Goal: Task Accomplishment & Management: Manage account settings

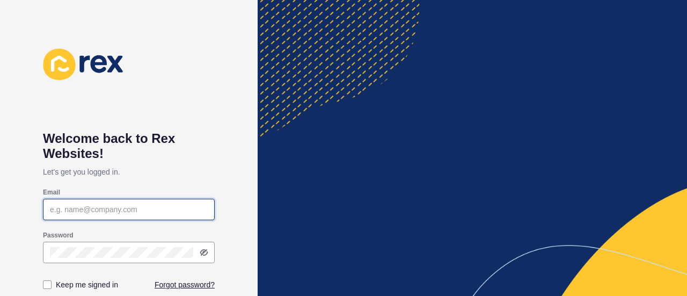
click at [100, 210] on input "Email" at bounding box center [129, 209] width 158 height 11
type input "[PERSON_NAME][EMAIL_ADDRESS][DOMAIN_NAME]"
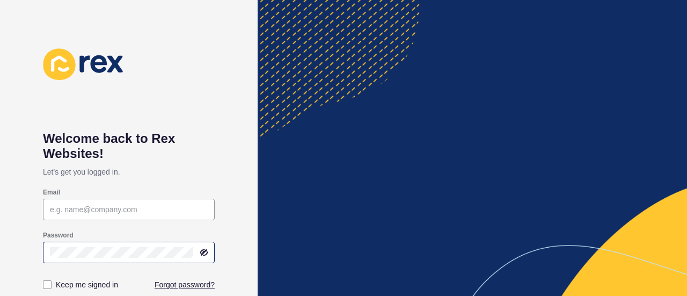
click at [59, 245] on div at bounding box center [129, 251] width 172 height 21
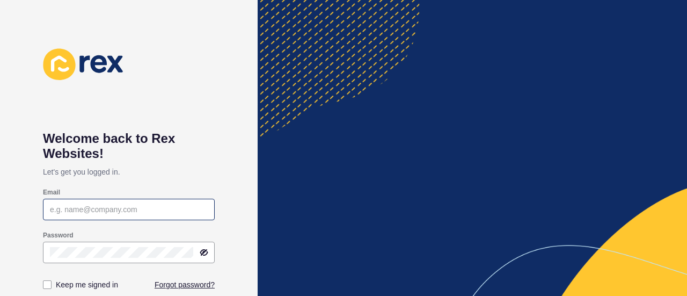
click at [61, 217] on div at bounding box center [129, 209] width 172 height 21
type input "[PERSON_NAME][EMAIL_ADDRESS][DOMAIN_NAME]"
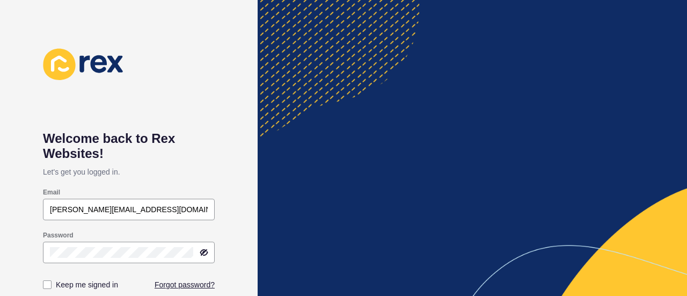
click at [159, 149] on h1 "Welcome back to Rex Websites!" at bounding box center [129, 146] width 172 height 30
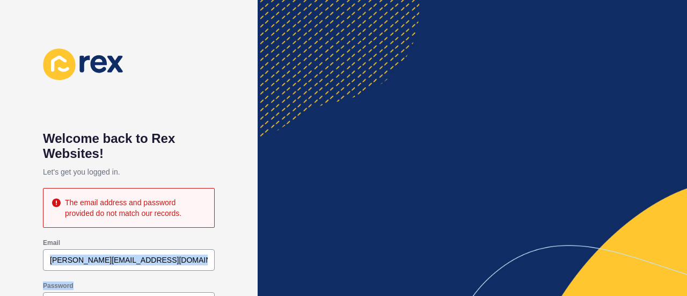
drag, startPoint x: 151, startPoint y: 291, endPoint x: 0, endPoint y: 275, distance: 151.6
click at [0, 275] on div "Welcome back to Rex Websites! Let's get you logged in. The email address and pa…" at bounding box center [129, 148] width 258 height 296
click at [217, 85] on div "Welcome back to Rex Websites! Let's get you logged in. The email address and pa…" at bounding box center [129, 148] width 258 height 296
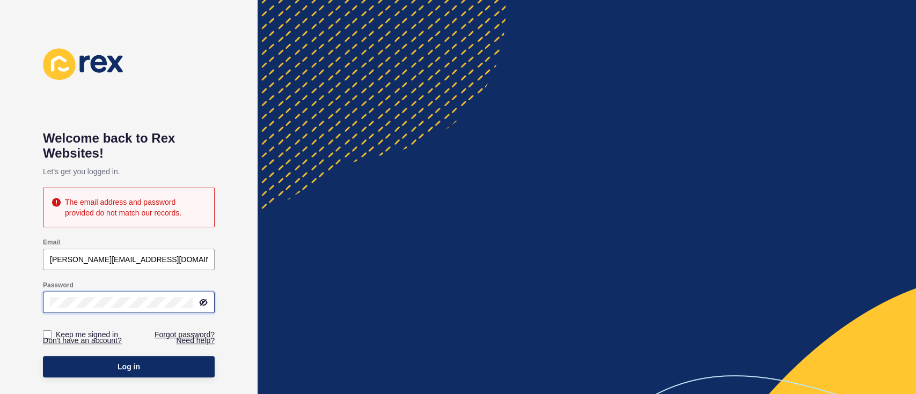
click at [0, 286] on div "Welcome back to Rex Websites! Let's get you logged in. The email address and pa…" at bounding box center [129, 197] width 258 height 394
click at [43, 295] on button "Log in" at bounding box center [129, 366] width 172 height 21
click at [165, 295] on link "Forgot password?" at bounding box center [185, 334] width 60 height 11
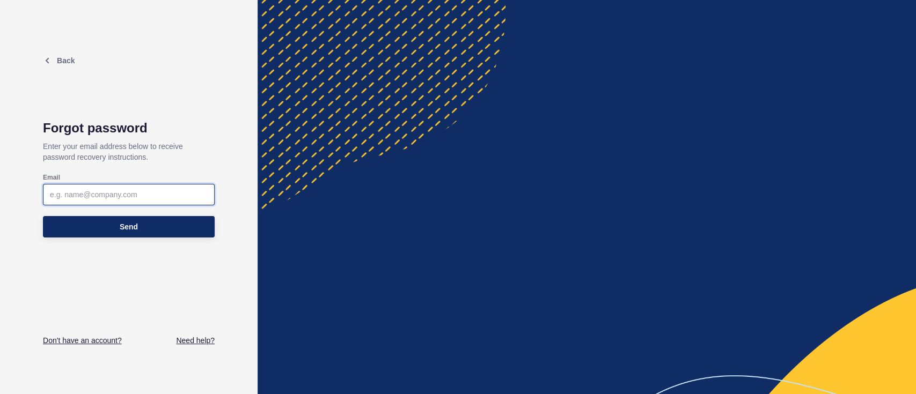
click at [170, 194] on input "Email" at bounding box center [129, 194] width 158 height 11
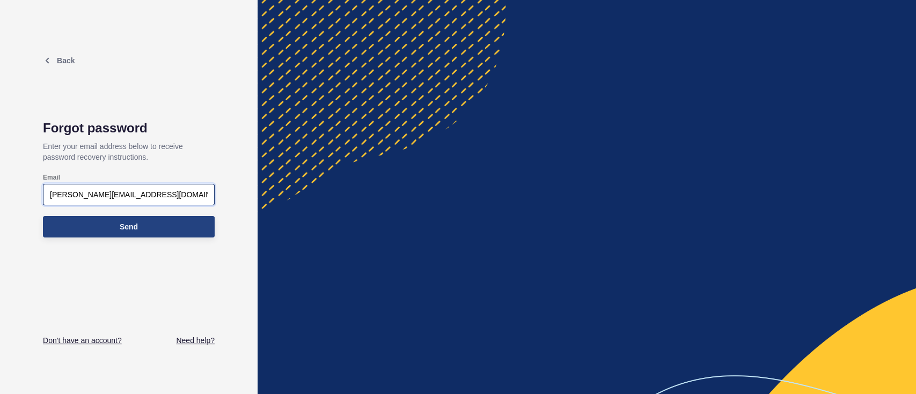
type input "[PERSON_NAME][EMAIL_ADDRESS][DOMAIN_NAME]"
click at [135, 223] on span "Send" at bounding box center [129, 227] width 18 height 11
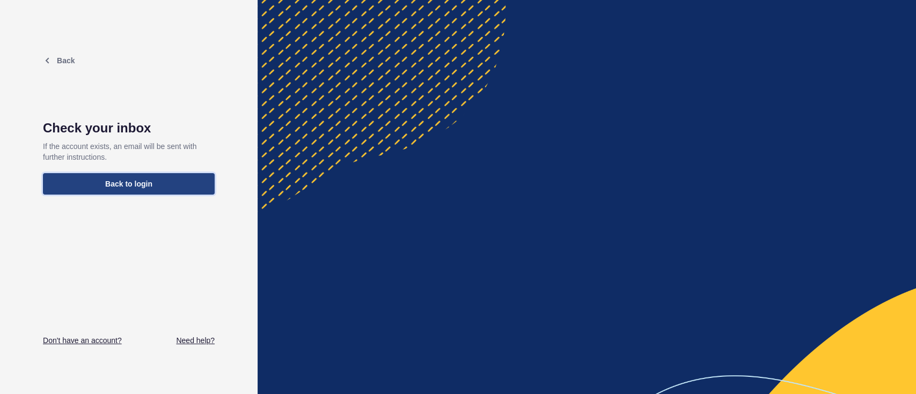
click at [174, 176] on button "Back to login" at bounding box center [129, 183] width 172 height 21
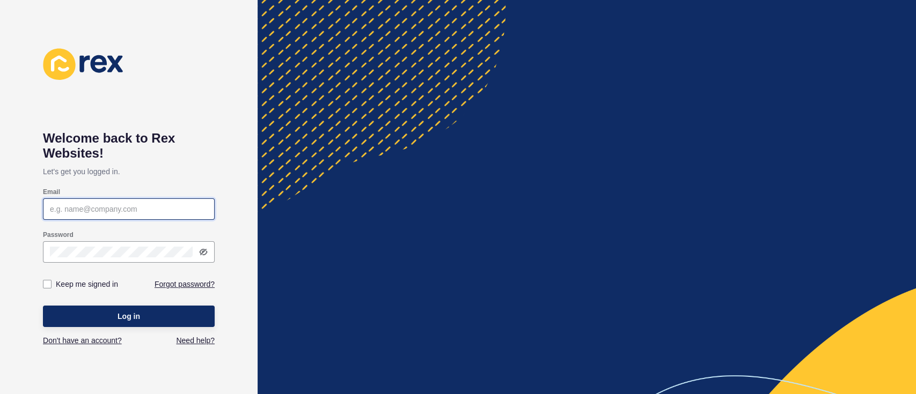
click at [103, 210] on input "Email" at bounding box center [129, 209] width 158 height 11
type input "[PERSON_NAME][EMAIL_ADDRESS][DOMAIN_NAME]"
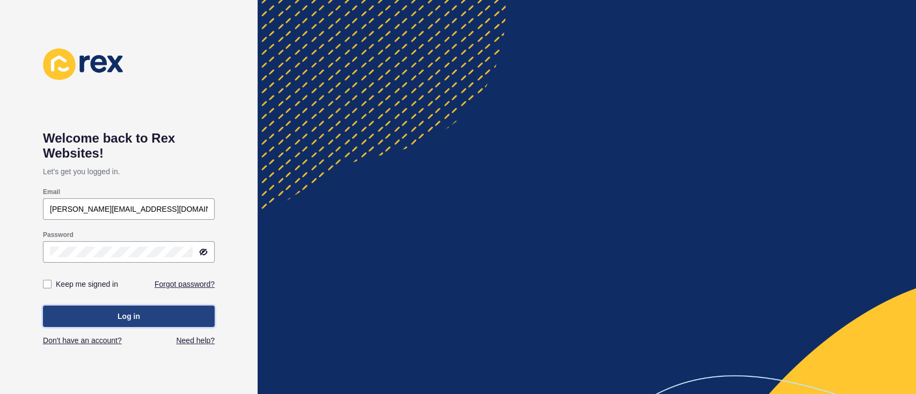
click at [146, 295] on button "Log in" at bounding box center [129, 316] width 172 height 21
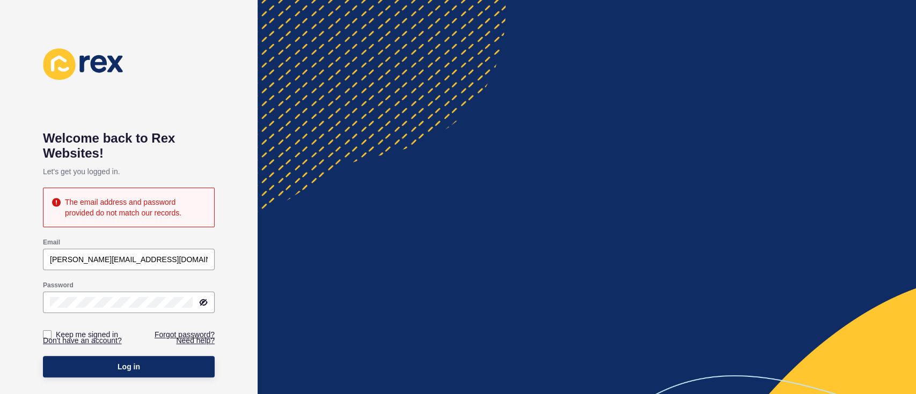
click at [218, 251] on div "Welcome back to Rex Websites! Let's get you logged in. The email address and pa…" at bounding box center [129, 197] width 258 height 394
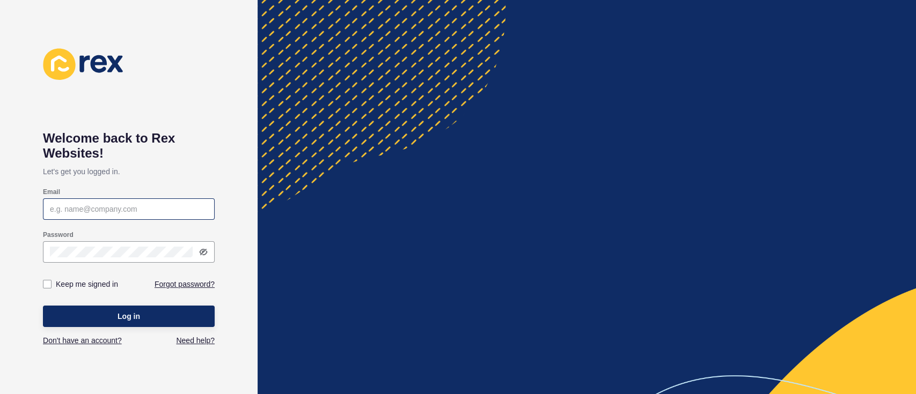
click at [138, 216] on div at bounding box center [129, 209] width 172 height 21
type input "[PERSON_NAME][EMAIL_ADDRESS][DOMAIN_NAME]"
click at [43, 306] on button "Log in" at bounding box center [129, 316] width 172 height 21
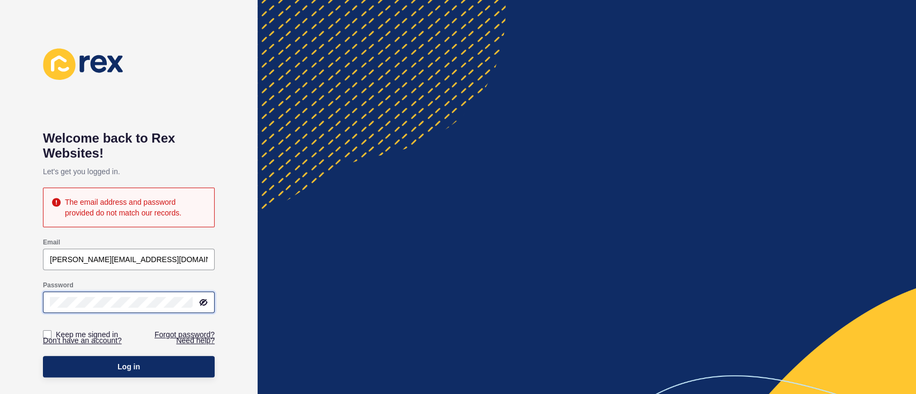
click at [0, 301] on div "Welcome back to Rex Websites! Let's get you logged in. The email address and pa…" at bounding box center [129, 197] width 258 height 394
click at [99, 350] on div "Keep me signed in" at bounding box center [86, 335] width 86 height 32
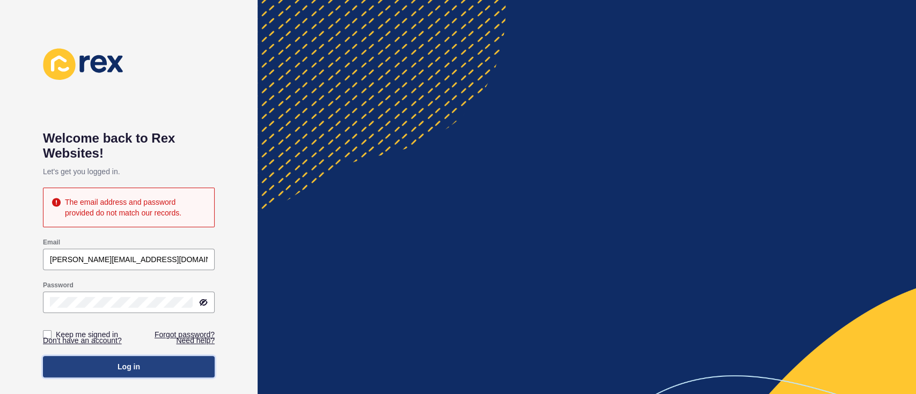
click at [101, 358] on button "Log in" at bounding box center [129, 366] width 172 height 21
click at [169, 259] on input "[PERSON_NAME][EMAIL_ADDRESS][DOMAIN_NAME]" at bounding box center [129, 259] width 158 height 11
drag, startPoint x: 169, startPoint y: 259, endPoint x: 40, endPoint y: 246, distance: 129.9
click at [40, 246] on div "Welcome back to Rex Websites! Let's get you logged in. The email address and pa…" at bounding box center [129, 197] width 258 height 394
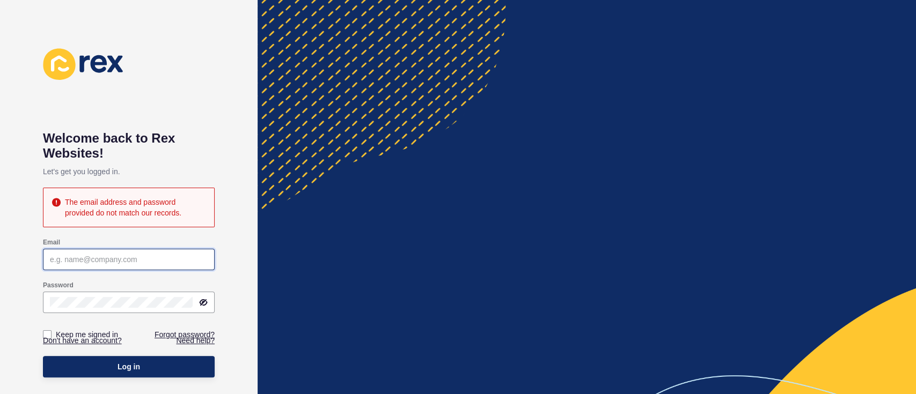
paste input "commercialpenrith@gmail.com"
type input "commercialpenrith@gmail.com"
click at [43, 356] on button "Log in" at bounding box center [129, 366] width 172 height 21
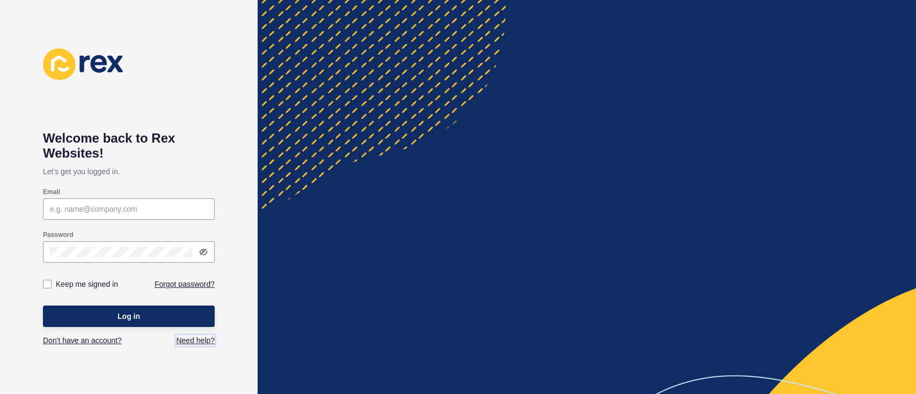
click at [193, 344] on link "Need help?" at bounding box center [195, 340] width 39 height 11
